Goal: Obtain resource: Obtain resource

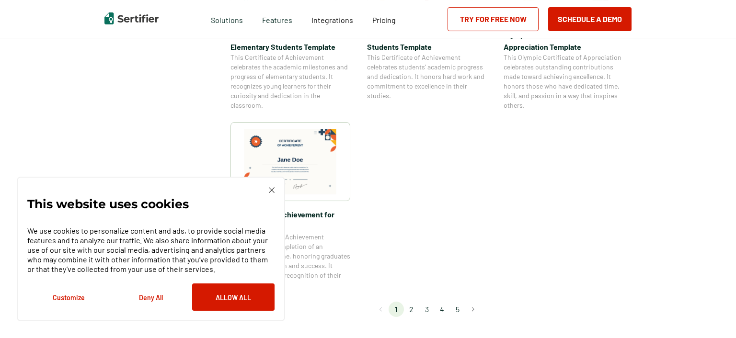
scroll to position [809, 0]
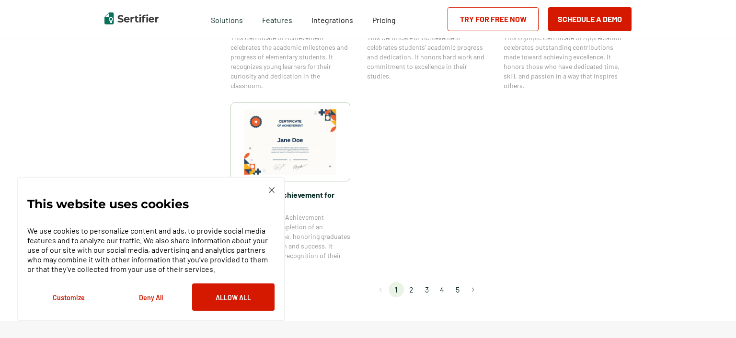
click at [272, 189] on img at bounding box center [272, 190] width 6 height 6
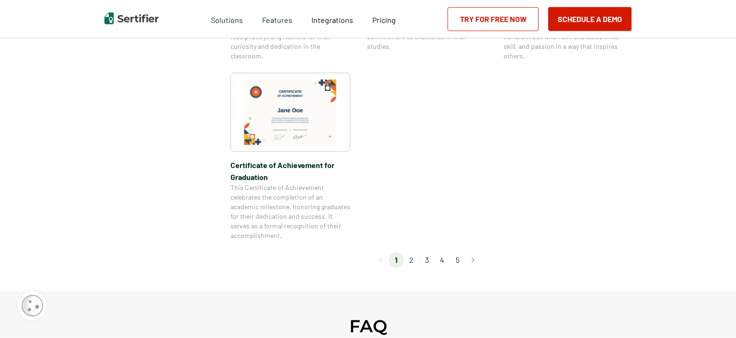
scroll to position [860, 0]
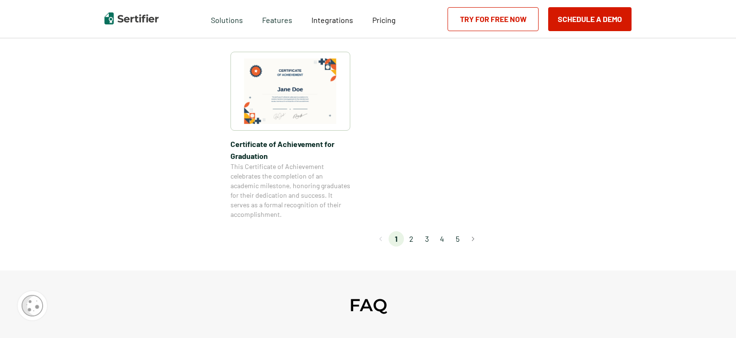
click at [413, 240] on li "2" at bounding box center [411, 238] width 15 height 15
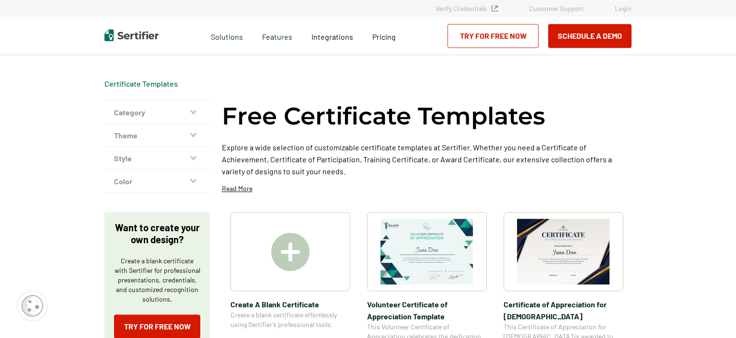
scroll to position [0, 0]
click at [178, 105] on button "Category" at bounding box center [156, 112] width 105 height 23
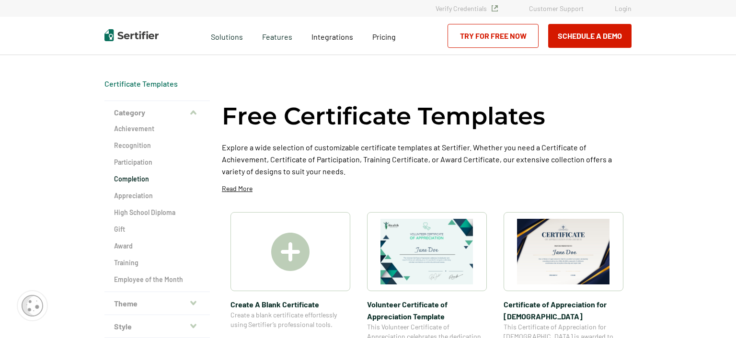
click at [137, 182] on h2 "Completion" at bounding box center [157, 179] width 86 height 10
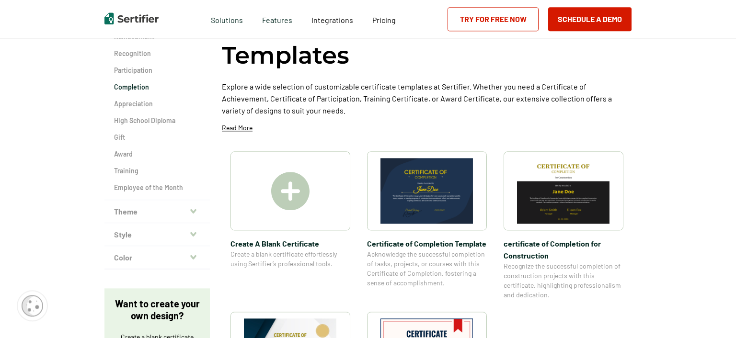
scroll to position [101, 0]
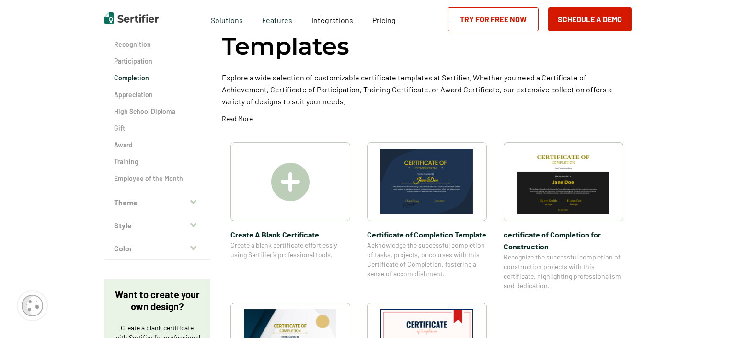
click at [137, 197] on button "Theme" at bounding box center [156, 202] width 105 height 23
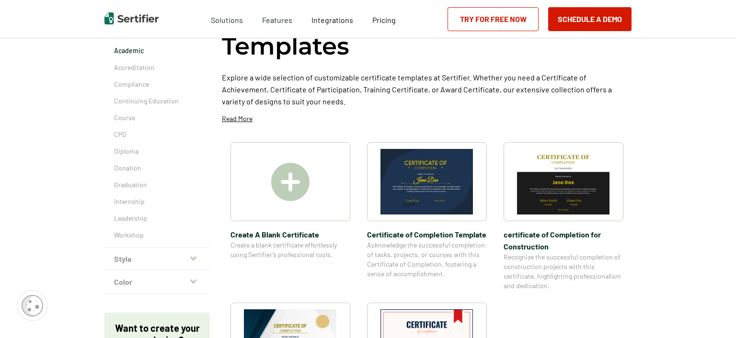
click at [139, 53] on p "Academic" at bounding box center [157, 51] width 86 height 10
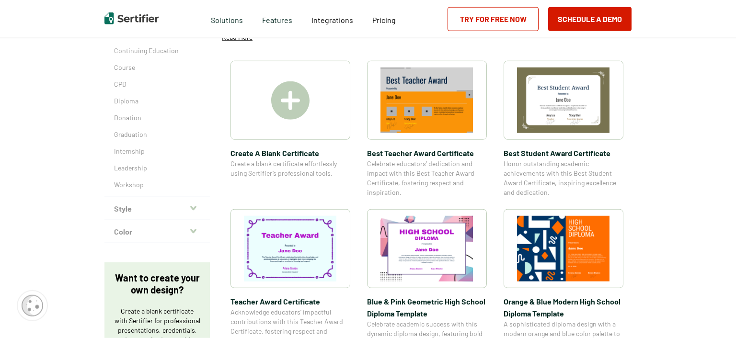
scroll to position [151, 0]
click at [130, 49] on p "Continuing Education" at bounding box center [157, 51] width 86 height 10
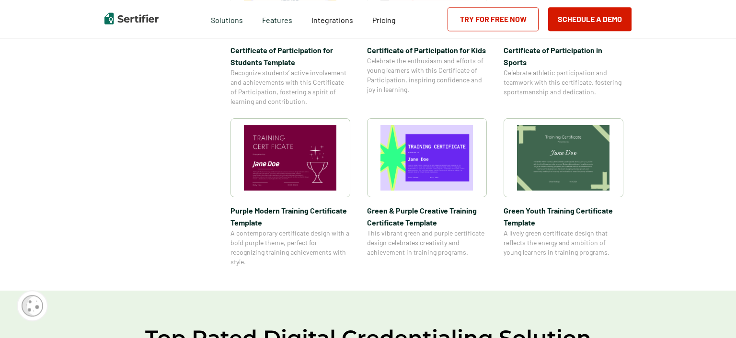
scroll to position [657, 0]
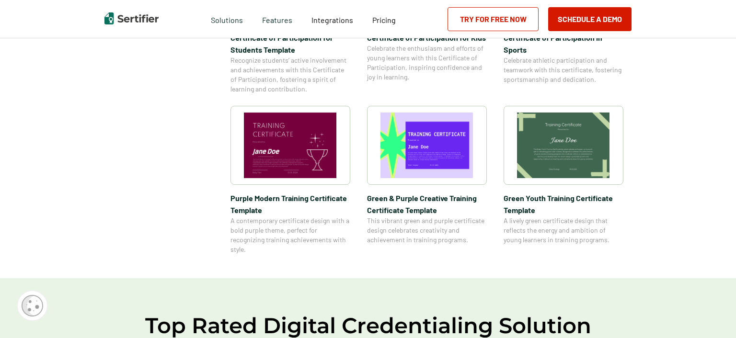
click at [568, 161] on img at bounding box center [563, 146] width 93 height 66
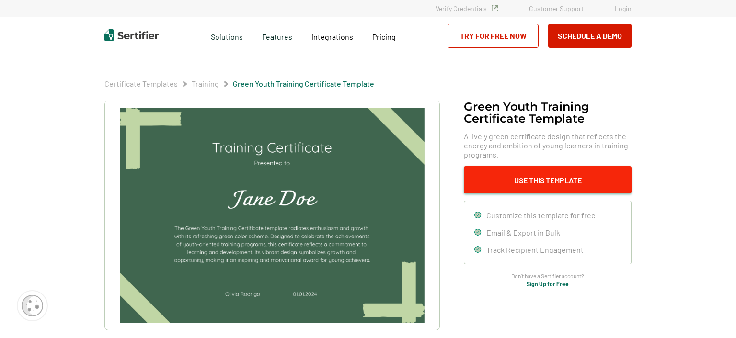
click at [568, 181] on button "Use This Template" at bounding box center [548, 179] width 168 height 27
